Goal: Contribute content: Contribute content

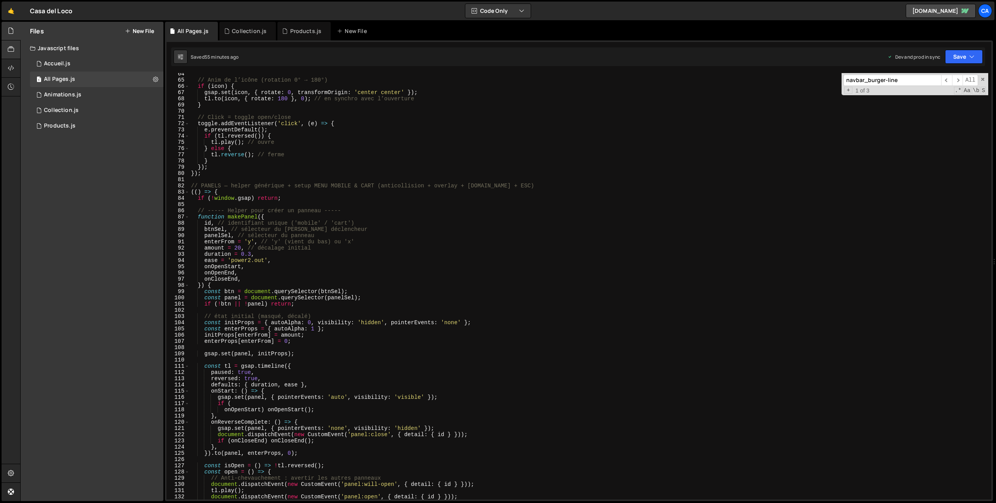
scroll to position [394, 0]
click at [133, 32] on button "New File" at bounding box center [139, 31] width 29 height 6
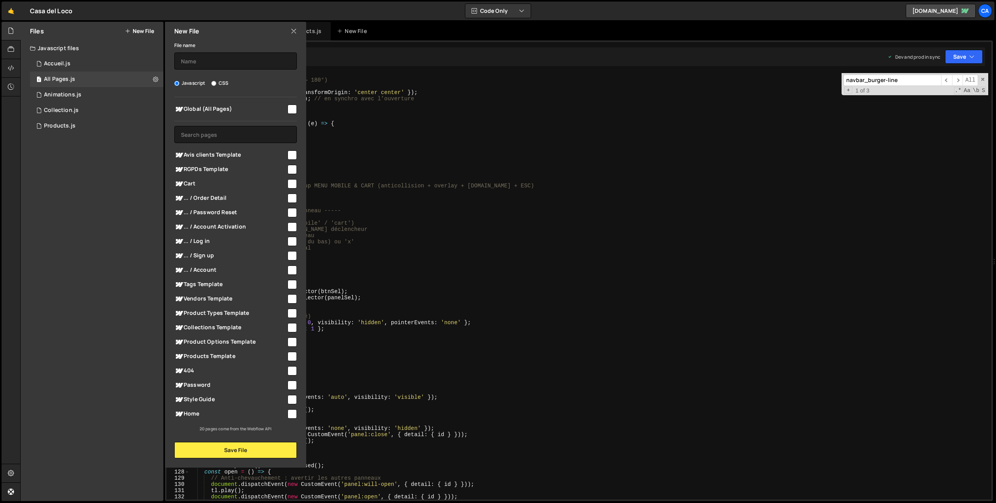
click at [289, 183] on input "checkbox" at bounding box center [291, 183] width 9 height 9
checkbox input "true"
click at [221, 63] on input "text" at bounding box center [235, 61] width 123 height 17
type input "Cart"
click at [238, 454] on button "Save File" at bounding box center [235, 450] width 123 height 16
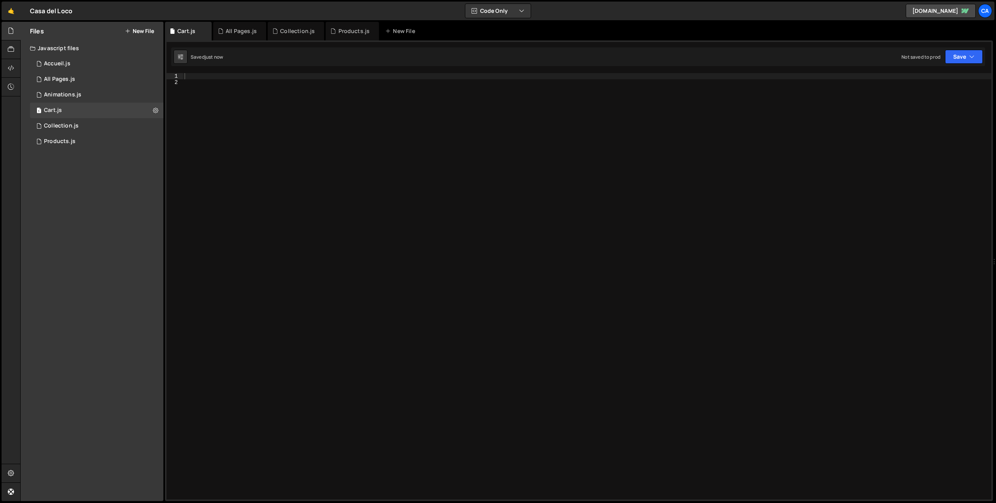
click at [291, 142] on div at bounding box center [587, 292] width 808 height 439
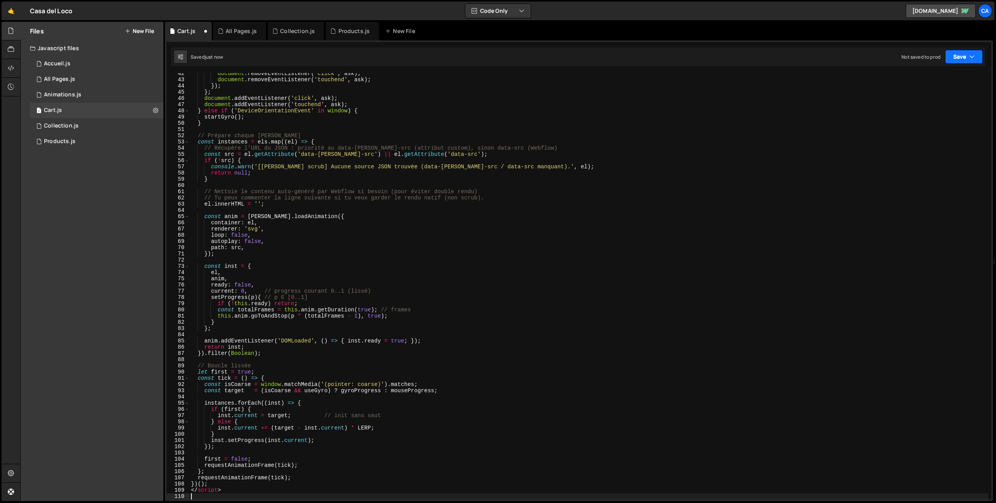
click at [963, 60] on button "Save" at bounding box center [964, 57] width 38 height 14
click at [910, 100] on div "Save to Production S" at bounding box center [937, 101] width 81 height 8
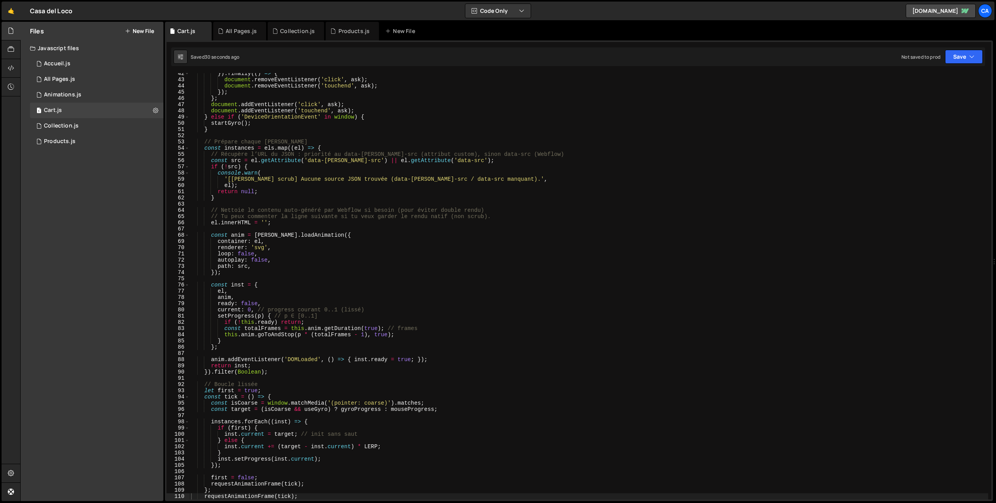
click at [463, 305] on div "}) . finally (( ) => { document . removeEventListener ( 'click' , ask ) ; docum…" at bounding box center [588, 289] width 799 height 439
type textarea "/script>"
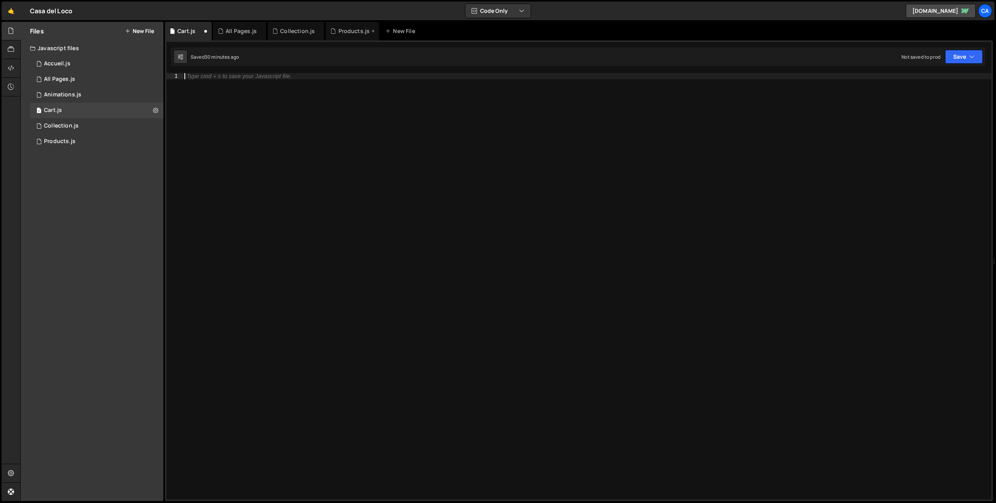
click at [349, 30] on div "Products.js" at bounding box center [354, 31] width 32 height 8
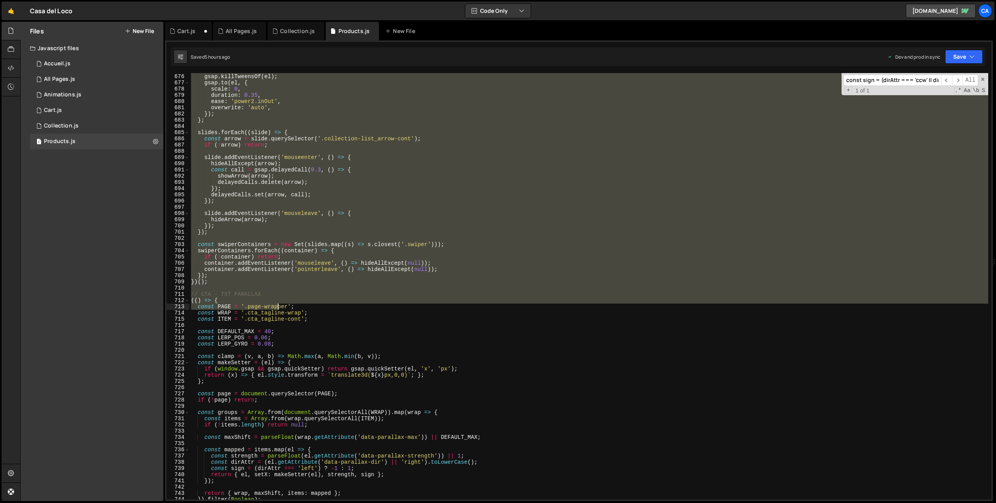
scroll to position [4198, 0]
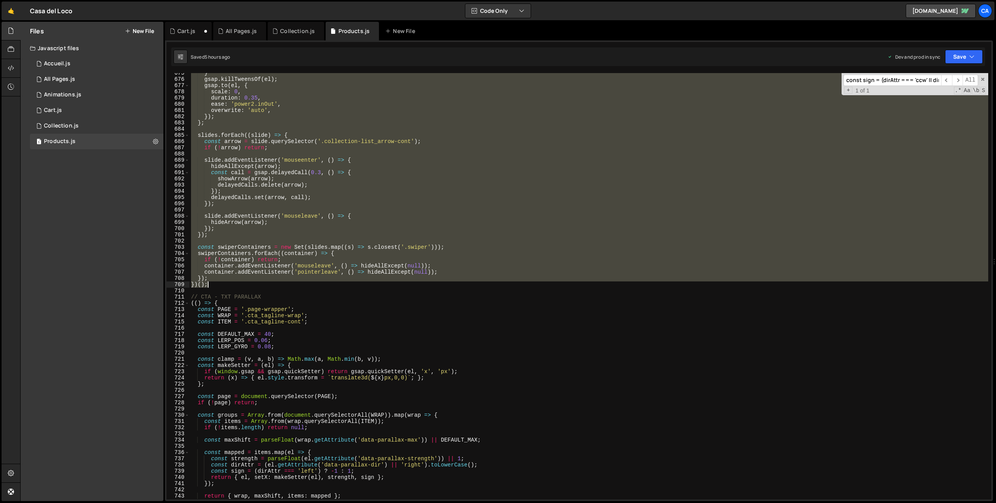
drag, startPoint x: 191, startPoint y: 250, endPoint x: 259, endPoint y: 287, distance: 77.6
click at [259, 287] on div "} gsap . killTweensOf ( el ) ; gsap . to ( el , { scale : 0 , duration : 0.35 ,…" at bounding box center [588, 289] width 799 height 439
type textarea "}); })();"
click at [187, 28] on div "Cart.js" at bounding box center [186, 31] width 18 height 8
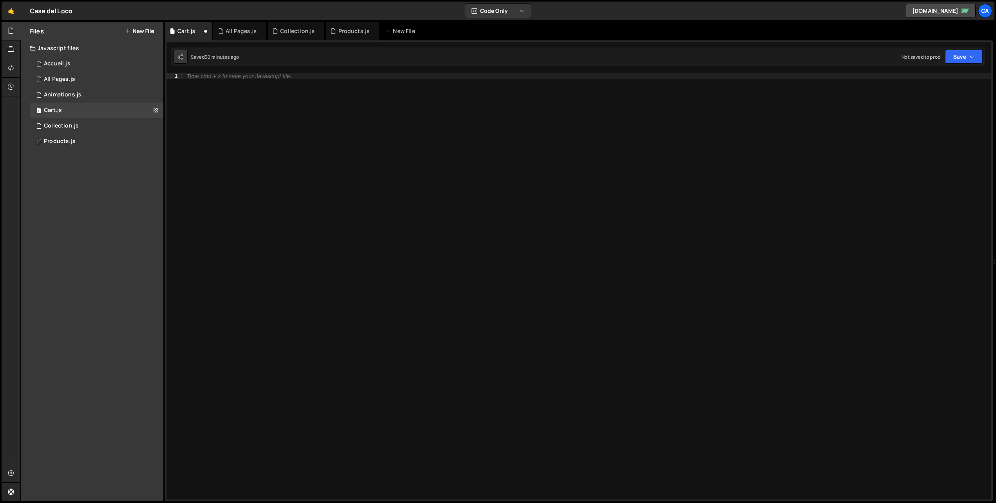
click at [241, 80] on div "Type cmd + s to save your Javascript file." at bounding box center [587, 292] width 808 height 439
paste textarea "})();"
type textarea "})();"
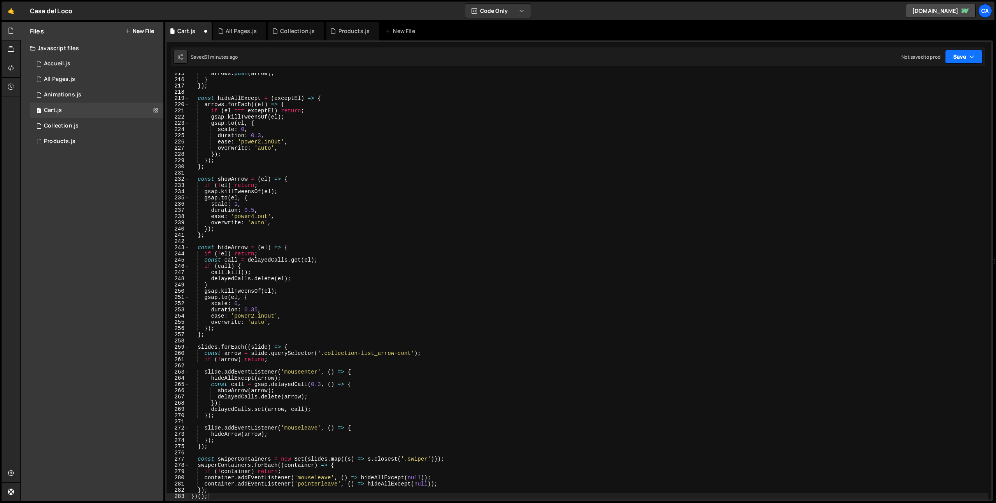
click at [961, 61] on button "Save" at bounding box center [964, 57] width 38 height 14
drag, startPoint x: 943, startPoint y: 98, endPoint x: 765, endPoint y: 65, distance: 181.7
click at [943, 98] on div "Save to Production S" at bounding box center [937, 101] width 81 height 8
